Goal: Answer question/provide support: Answer question/provide support

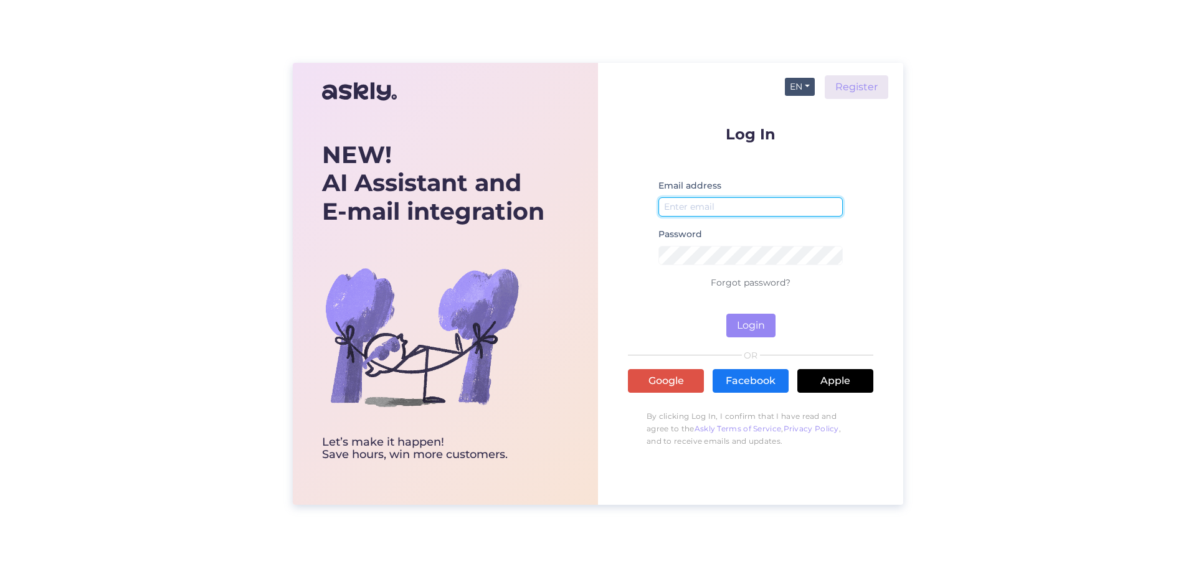
type input "[EMAIL_ADDRESS][DOMAIN_NAME]"
click at [793, 89] on button "EN" at bounding box center [800, 87] width 30 height 18
click at [797, 111] on link "ET" at bounding box center [793, 112] width 42 height 20
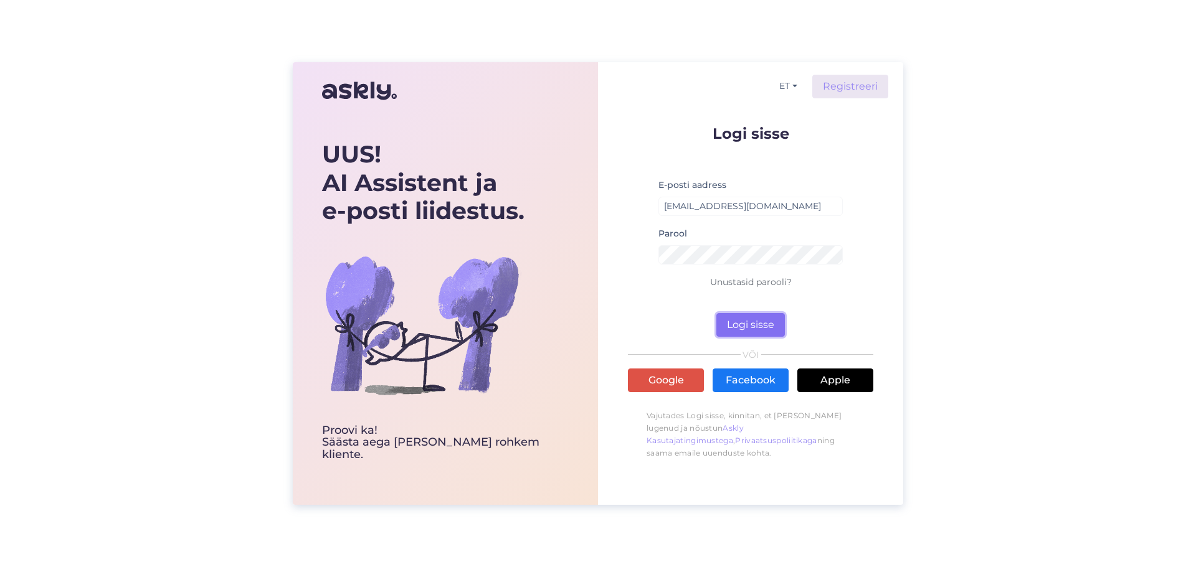
click at [749, 332] on button "Logi sisse" at bounding box center [750, 325] width 69 height 24
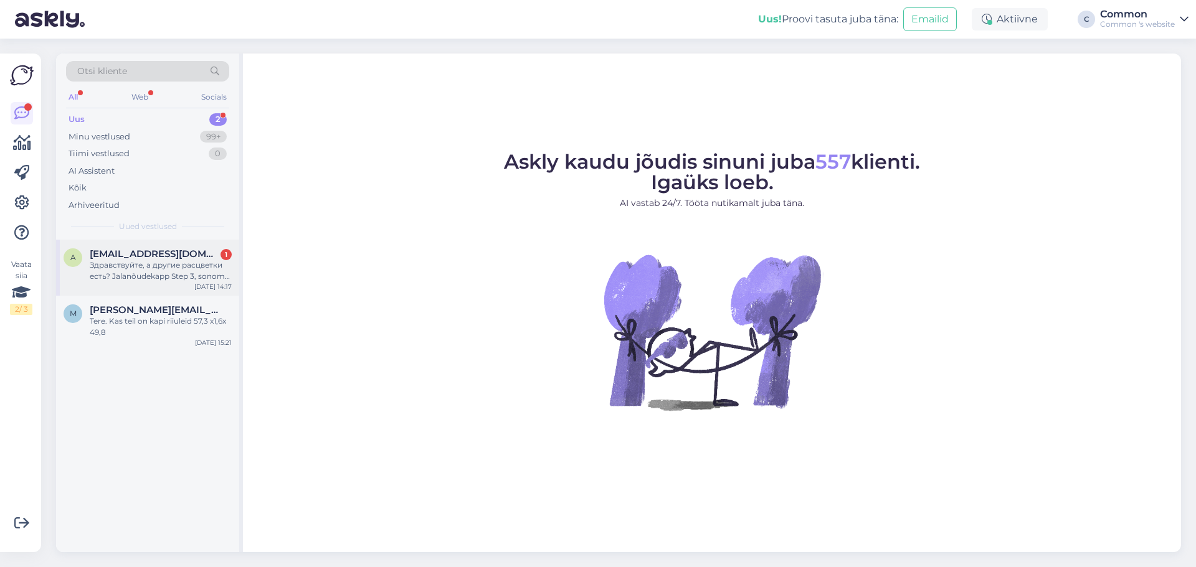
click at [177, 274] on div "Здравствуйте, а другие расцветки есть? Jalanõudekapp Step 3, sonoma tamm" at bounding box center [161, 271] width 142 height 22
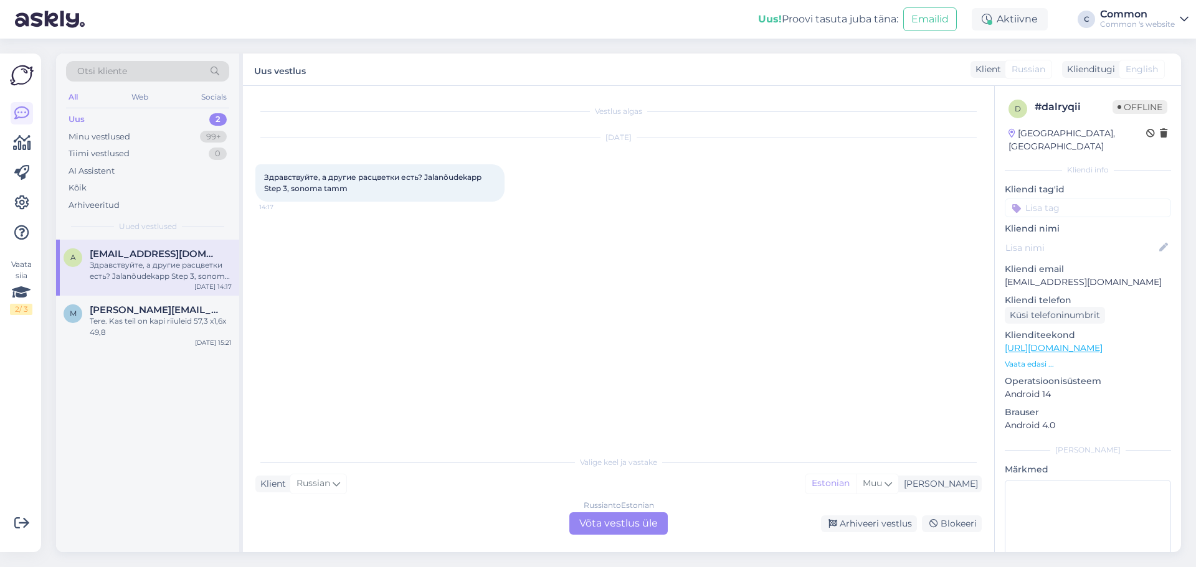
click at [643, 531] on div "Russian to Estonian Võta vestlus üle" at bounding box center [618, 524] width 98 height 22
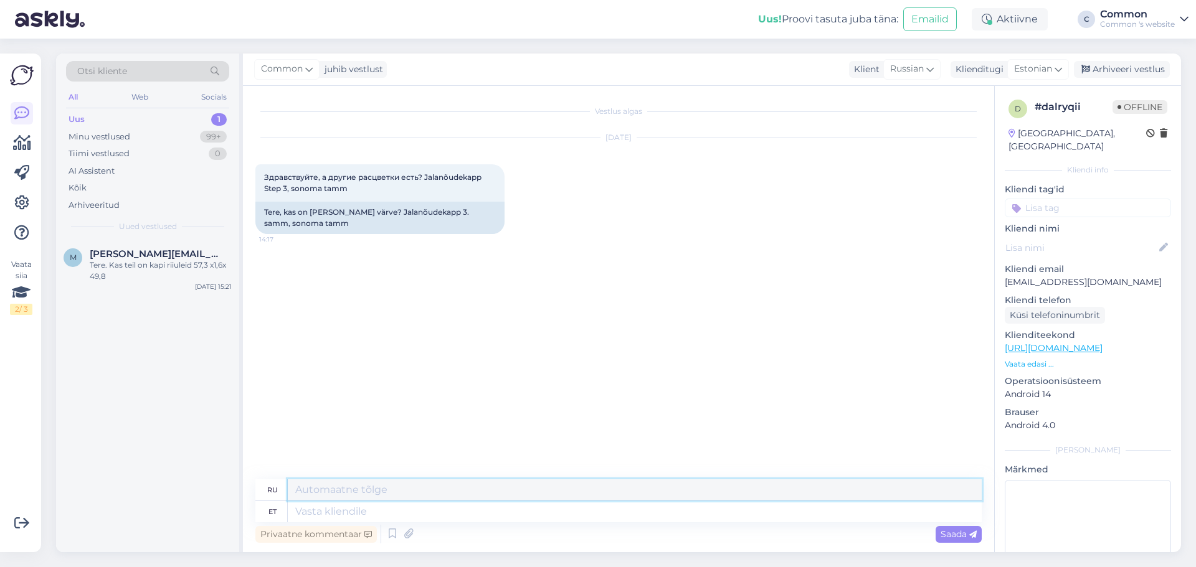
click at [499, 484] on textarea at bounding box center [635, 490] width 694 height 21
click at [470, 514] on textarea at bounding box center [635, 511] width 694 height 21
type textarea "Tere!"
type textarea "Привет!"
type textarea "Tere!"
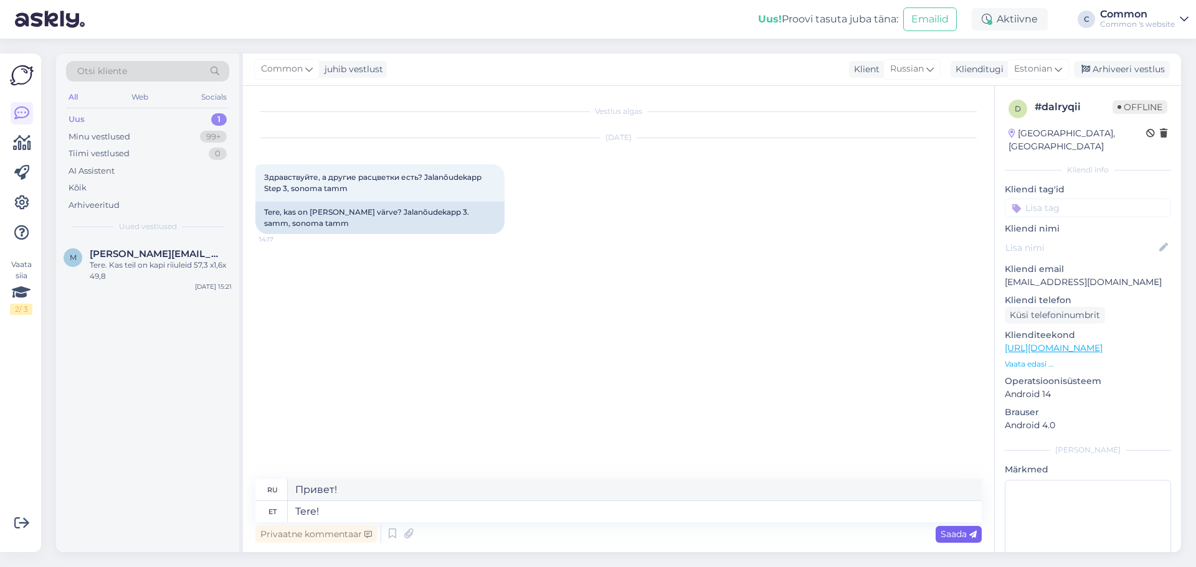
click at [955, 538] on span "Saada" at bounding box center [958, 534] width 36 height 11
click at [408, 215] on div "Tere, kas on [PERSON_NAME] värve? Jalanõudekapp 3. samm, sonoma tamm" at bounding box center [379, 218] width 249 height 32
click at [411, 214] on div "Tere, kas on [PERSON_NAME] värve? Jalanõudekapp 3. samm, sonoma tamm" at bounding box center [379, 218] width 249 height 32
click at [504, 268] on div "Common Tere! 14:19 Привет!" at bounding box center [618, 285] width 726 height 75
click at [1036, 359] on p "Vaata edasi ..." at bounding box center [1088, 364] width 166 height 11
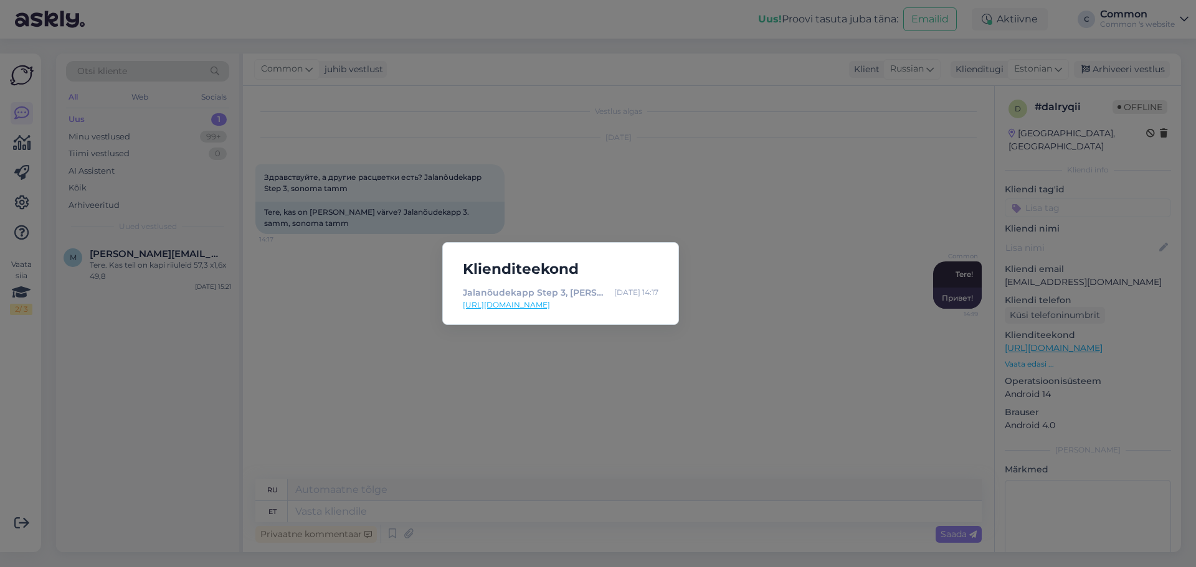
click at [643, 310] on link "[URL][DOMAIN_NAME]" at bounding box center [561, 305] width 196 height 11
click at [623, 375] on div "Klienditeekond Jalanõudekapp Step 3, [PERSON_NAME] [DATE] 14:17 [URL][DOMAIN_NA…" at bounding box center [598, 283] width 1196 height 567
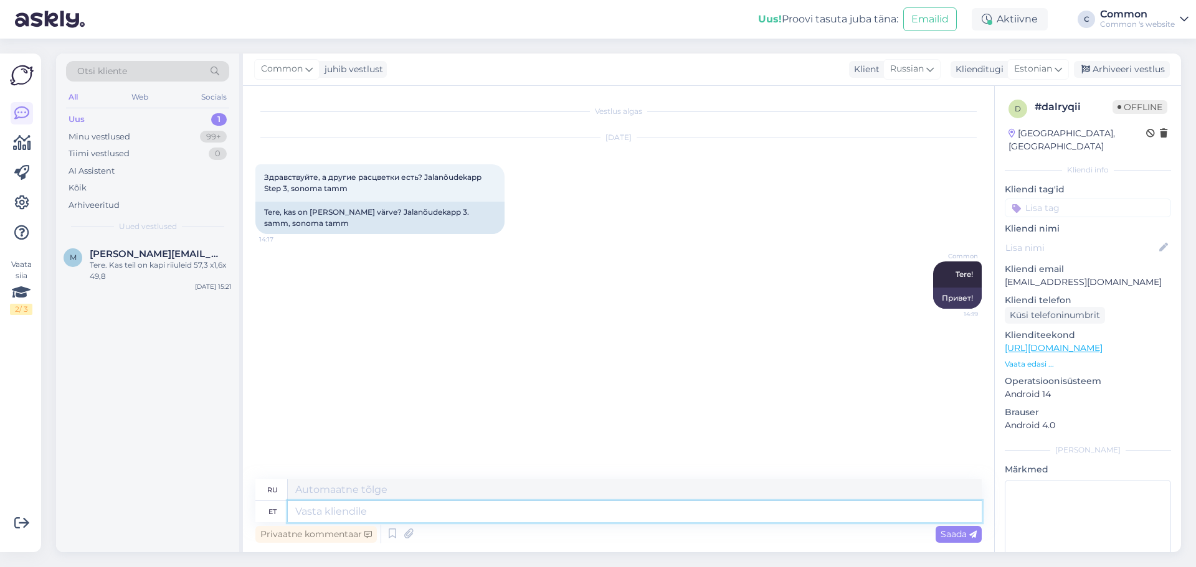
click at [428, 509] on textarea at bounding box center [635, 511] width 694 height 21
type textarea "Kahjuks s"
type textarea "К сожалению"
type textarea "Kahjuks see"
type textarea "К сожалению, это"
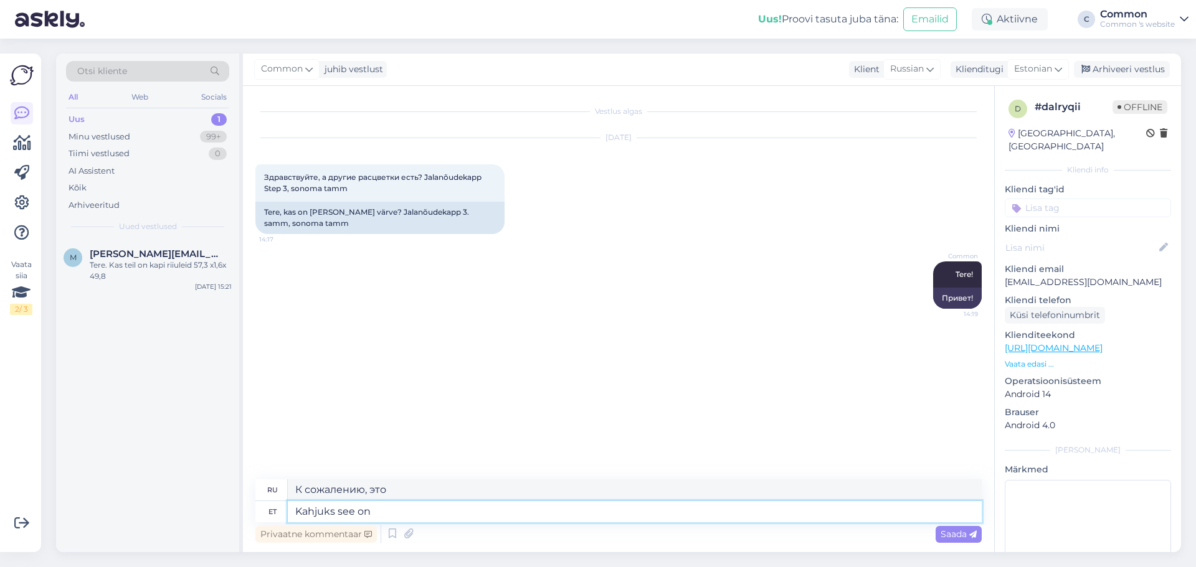
type textarea "Kahjuks see on a"
type textarea "К сожалению, это так"
type textarea "Kahjuks see on ain"
type textarea "К сожалению, это ИИ."
type textarea "Kahjuks see on ainuke"
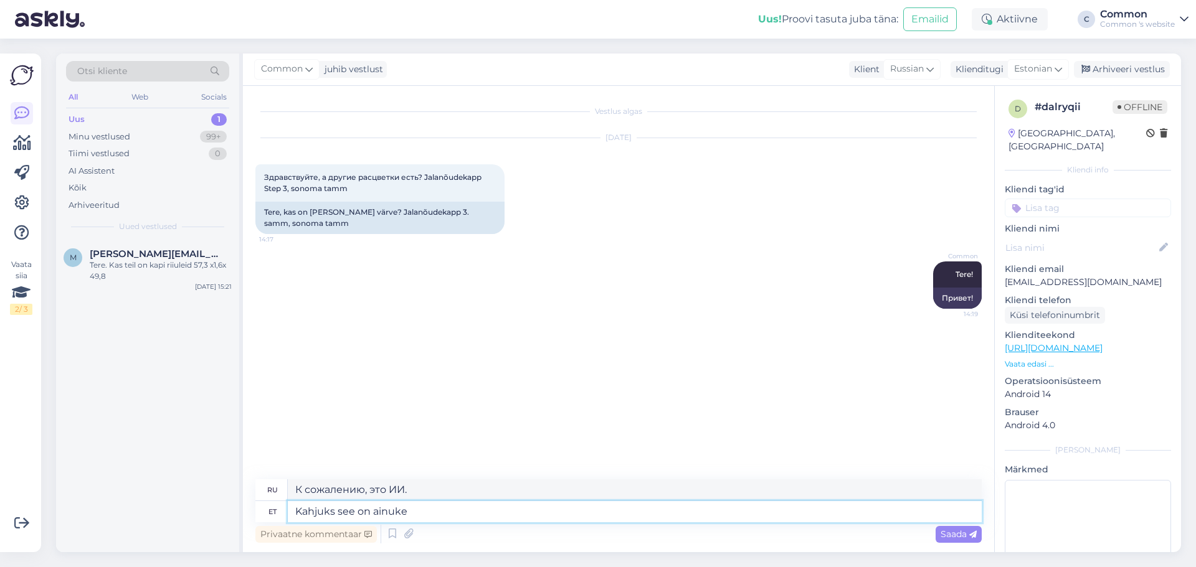
type textarea "К сожалению, это единственный"
type textarea "Kahjuks see on [PERSON_NAME]"
type textarea "К сожалению, это единственная причина."
type textarea "Kahjuks see on ainuke kuna me se"
type textarea "К сожалению, это единственная причина, по которой мы"
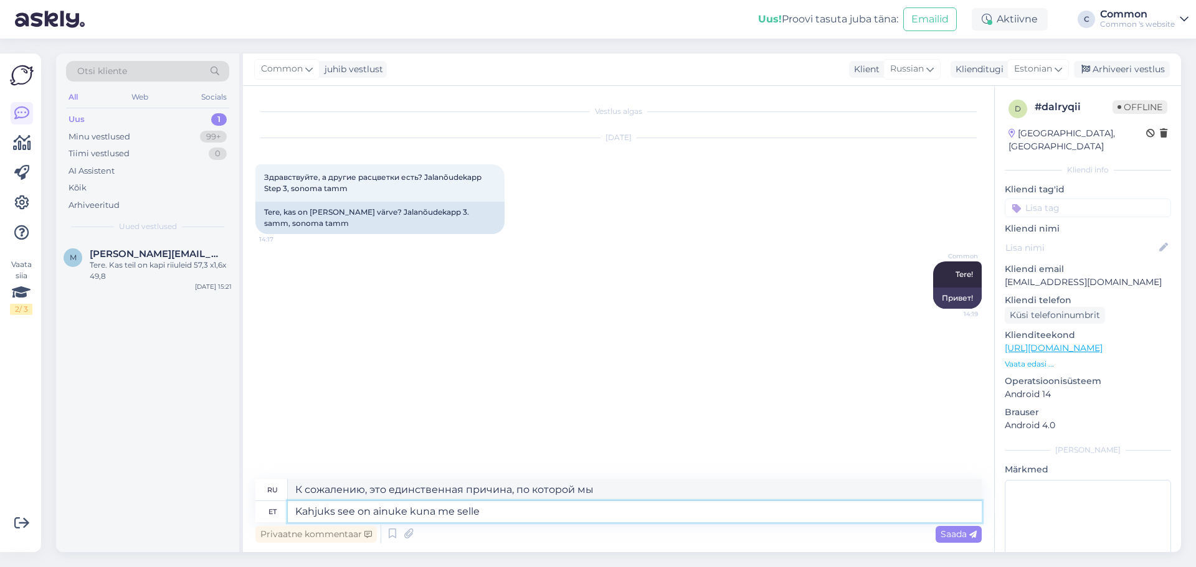
type textarea "Kahjuks see on ainuke kuna me selle"
type textarea "К сожалению, это единственное, что у нас есть."
type textarea "Kahjuks see on ainuke kuna me selle te"
type textarea "К сожалению, это единственная причина, по которой у нас есть это"
type textarea "Kahjuks see on ainuke kuna me selle tootjaga en"
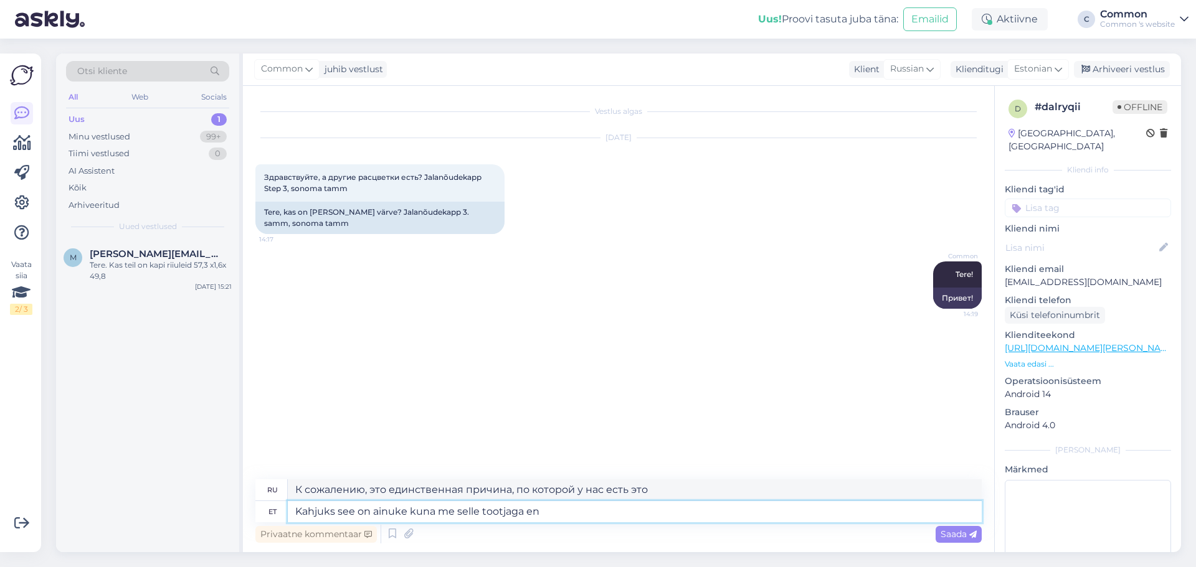
type textarea "К сожалению, это единственный экземпляр этого производителя, который у нас есть."
type textarea "Kahjuks see on ainuke kuna me selle tootjaga enam k"
type textarea "К сожалению, это единственный вариант, так как мы больше не работаем с этим про…"
type textarea "Kahjuks see on ainuke kuna me selle tootjaga enam koostööd"
type textarea "К сожалению, это единственный вариант, так как мы больше не сотрудничаем с этим…"
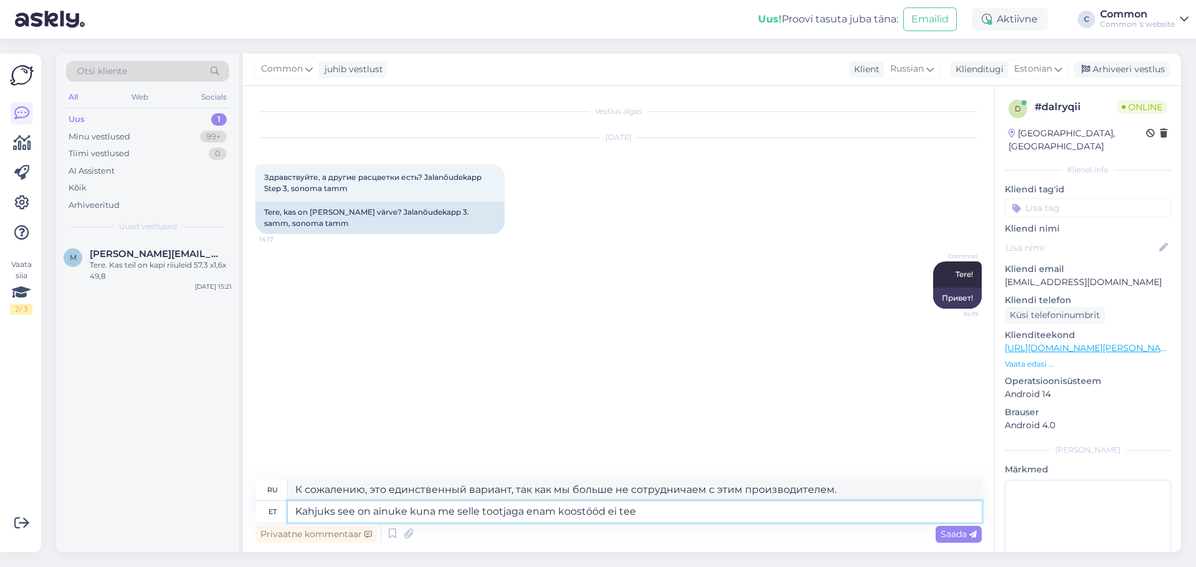
type textarea "Kahjuks see on ainuke kuna me selle tootjaga enam koostööd ei tee."
type textarea "К сожалению, это единственный вариант, так как мы больше не работаем с этим про…"
drag, startPoint x: 337, startPoint y: 494, endPoint x: 863, endPoint y: 503, distance: 526.3
click at [863, 503] on div "ru К сожалению, это единственный вариант, так как мы больше не работаем с этим …" at bounding box center [618, 501] width 726 height 43
click at [405, 511] on textarea "Kahjuks see on ainuke kuna me selle tootjaga enam koostööd ei tee." at bounding box center [635, 511] width 694 height 21
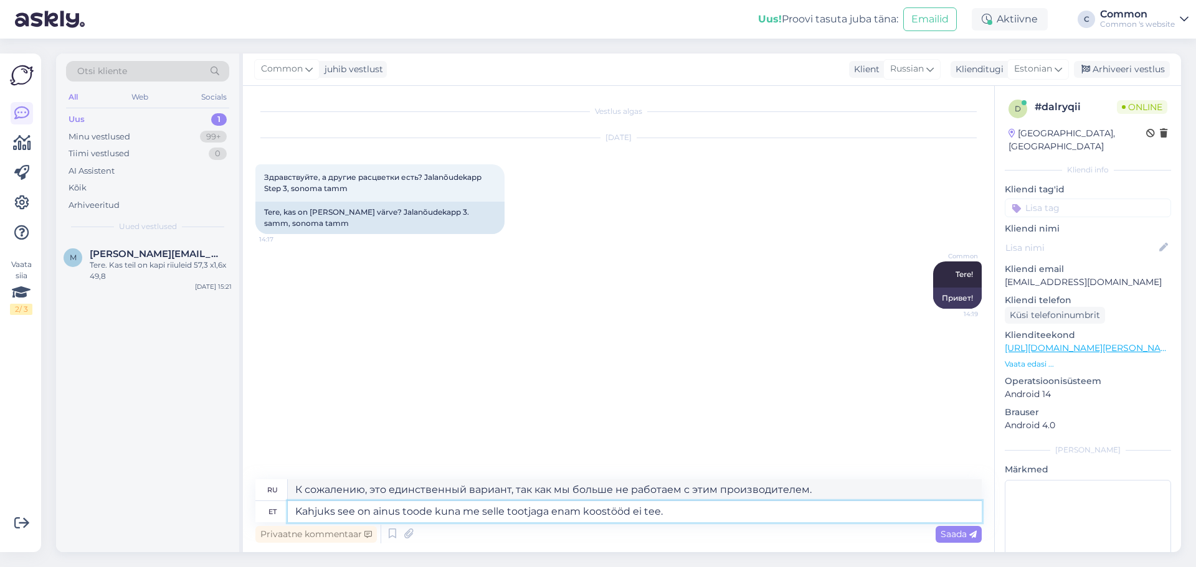
type textarea "Kahjuks see on ainus toode, kuna me selle tootjaga enam koostööd ei tee."
type textarea "К сожалению, это единственный товар, так как мы больше не работаем с этим произ…"
type textarea "Kahjuks see on ainus toode, kuna me selle tootjaga enam koostööd ei tee."
drag, startPoint x: 296, startPoint y: 489, endPoint x: 1013, endPoint y: 527, distance: 717.8
click at [1013, 527] on div "Vestlus algas [DATE] Здравствуйте, а другие расцветки есть? Jalanõudekapp Step …" at bounding box center [712, 319] width 938 height 466
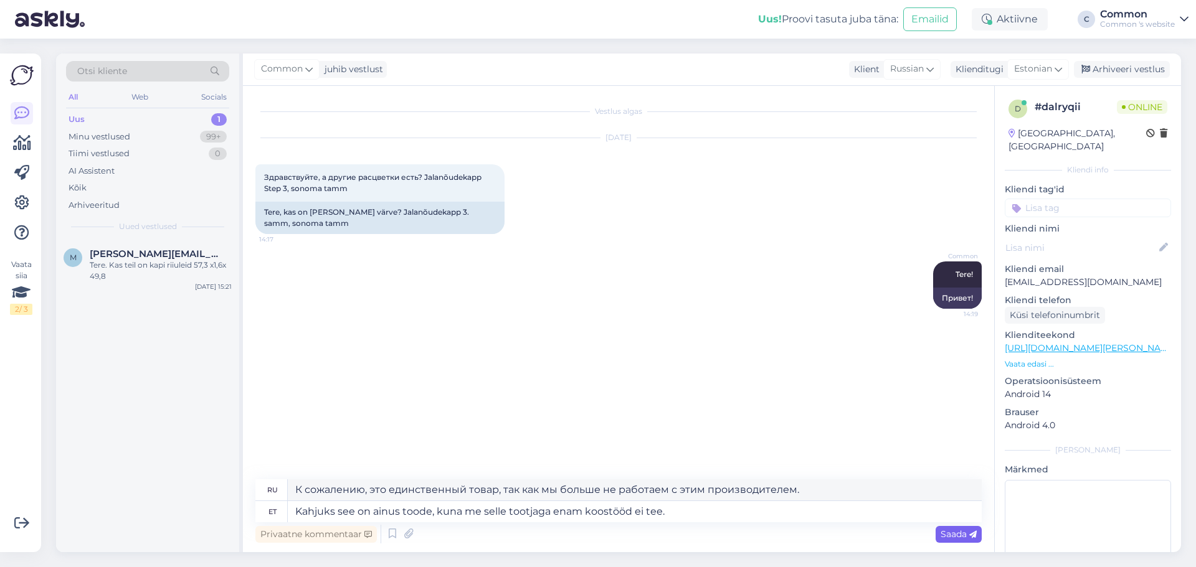
click at [961, 541] on div "Saada" at bounding box center [958, 534] width 46 height 17
